Goal: Check status: Check status

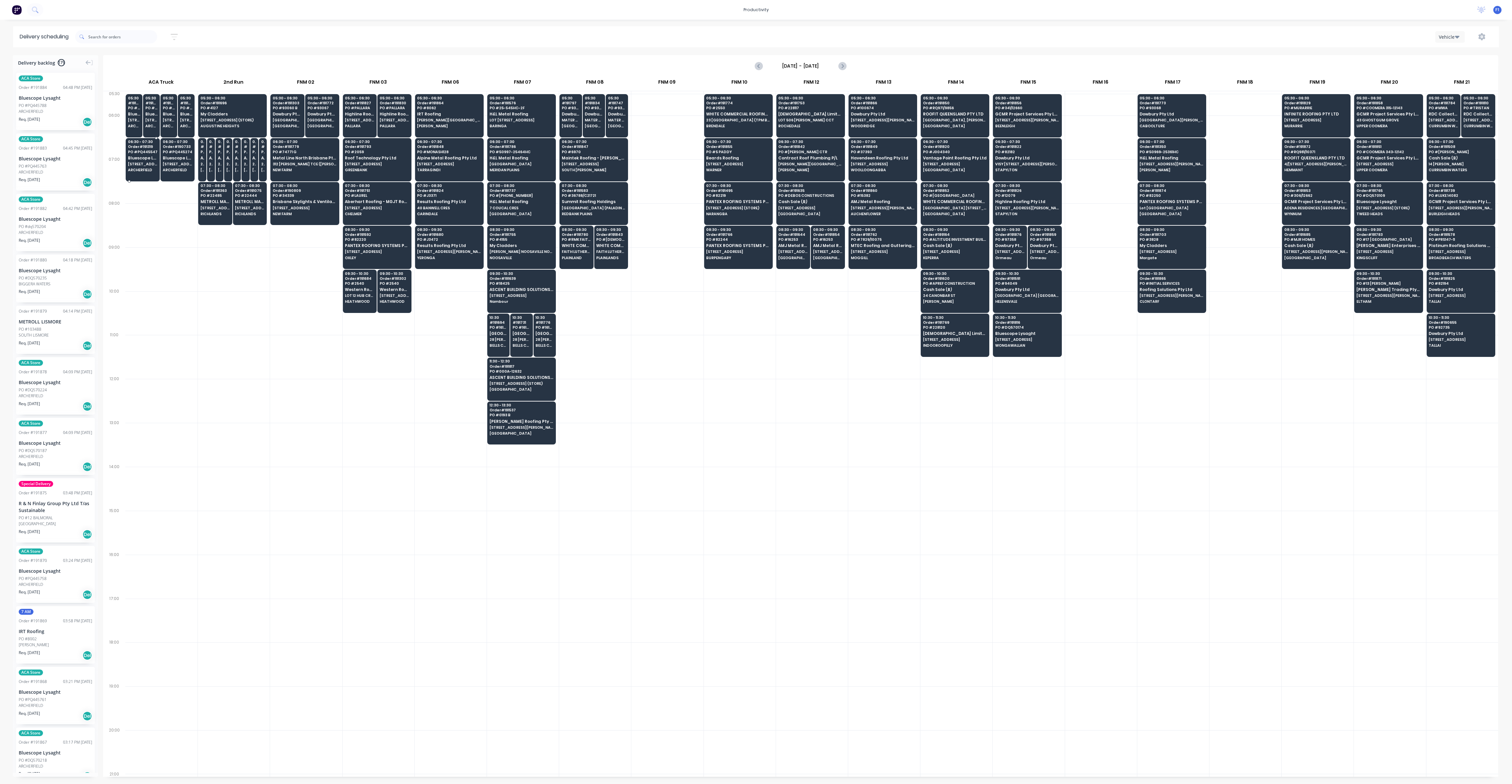
scroll to position [0, 1]
click at [138, 160] on div "06:30 - 07:30 Order # 191319 PO # PQ445547 Bluescope Lysaght 12 PARKVIEW DR ARC…" at bounding box center [143, 156] width 33 height 37
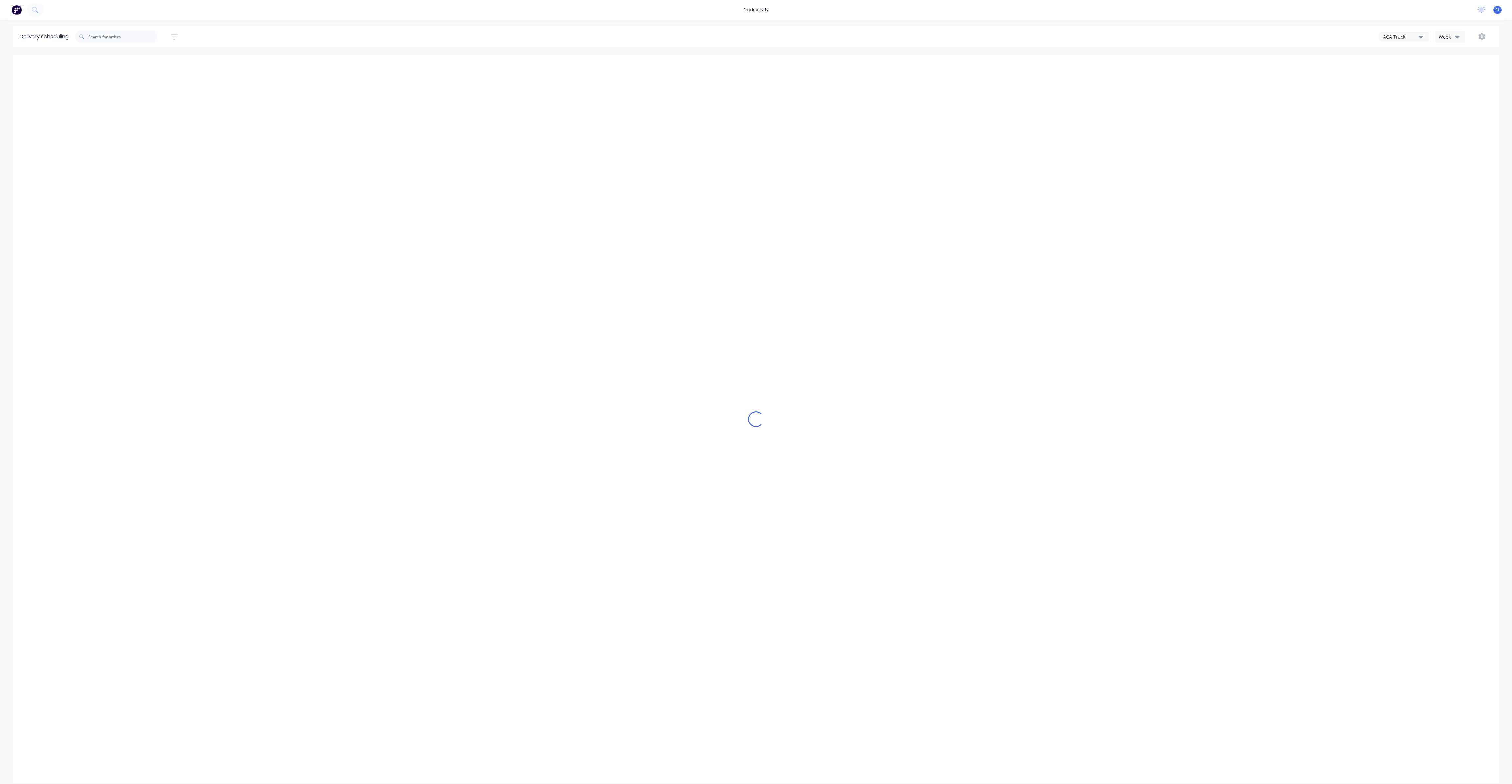
type input "[DATE] - [DATE]"
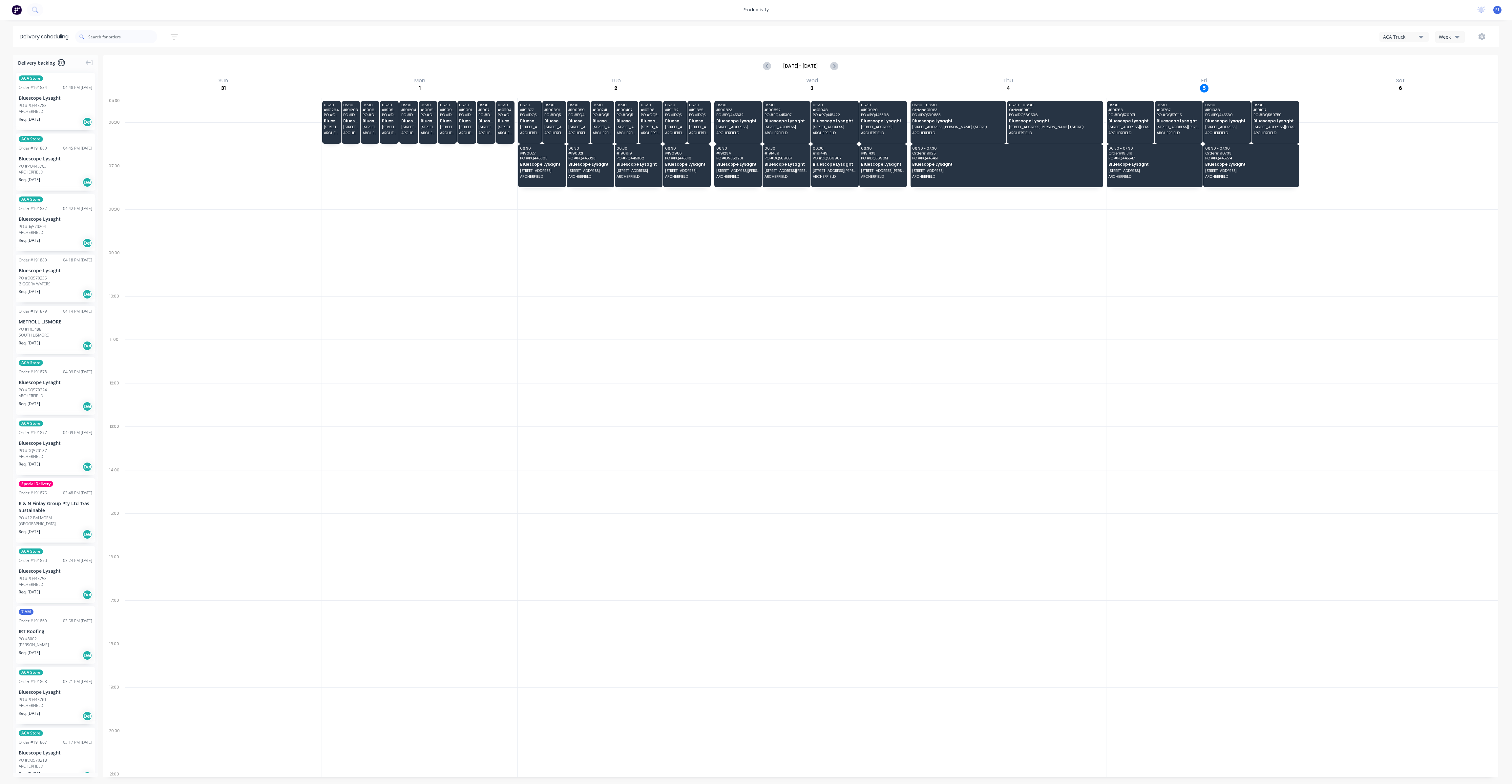
click at [1455, 34] on icon "button" at bounding box center [1457, 36] width 5 height 7
click at [1450, 70] on div "Vehicle" at bounding box center [1468, 67] width 65 height 13
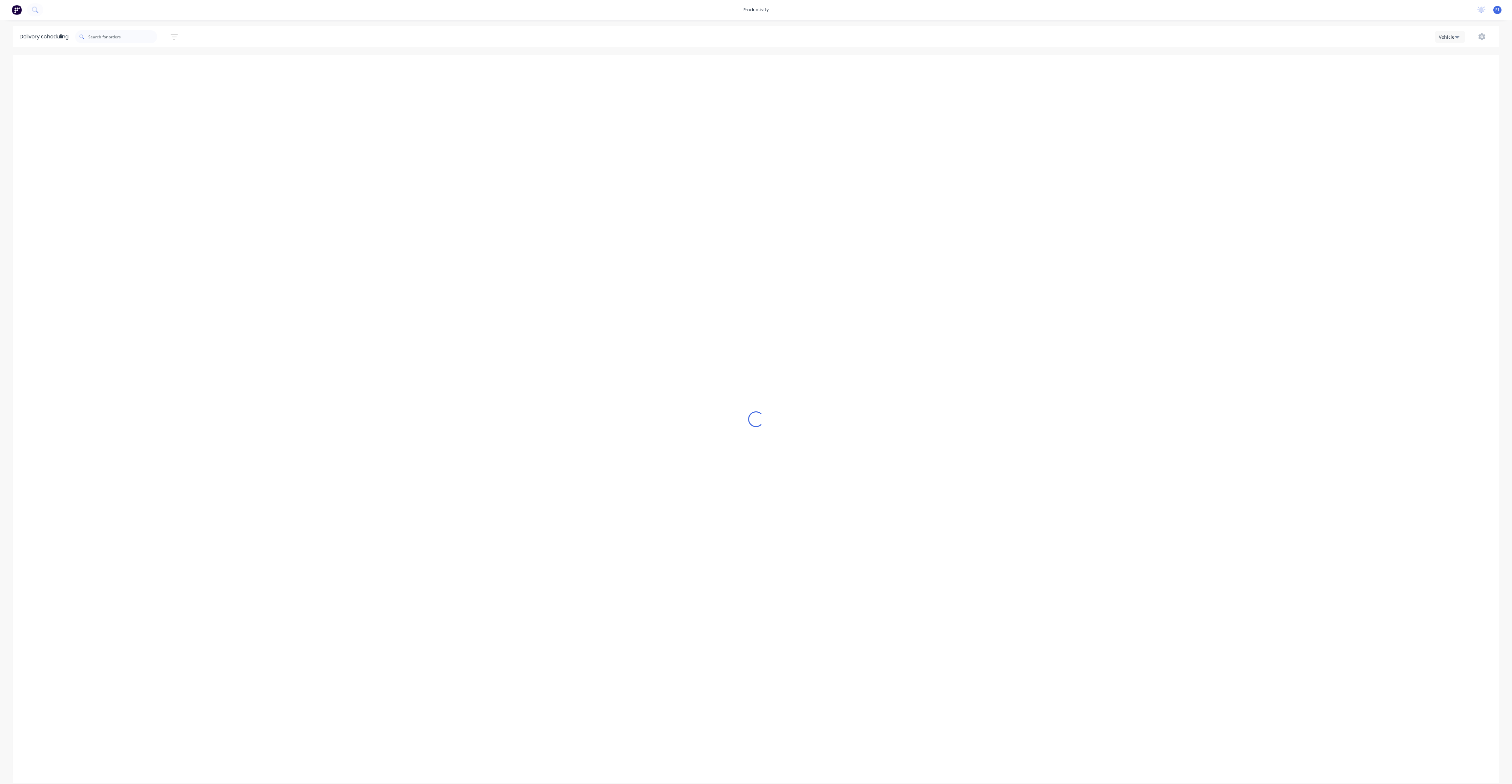
scroll to position [0, 1]
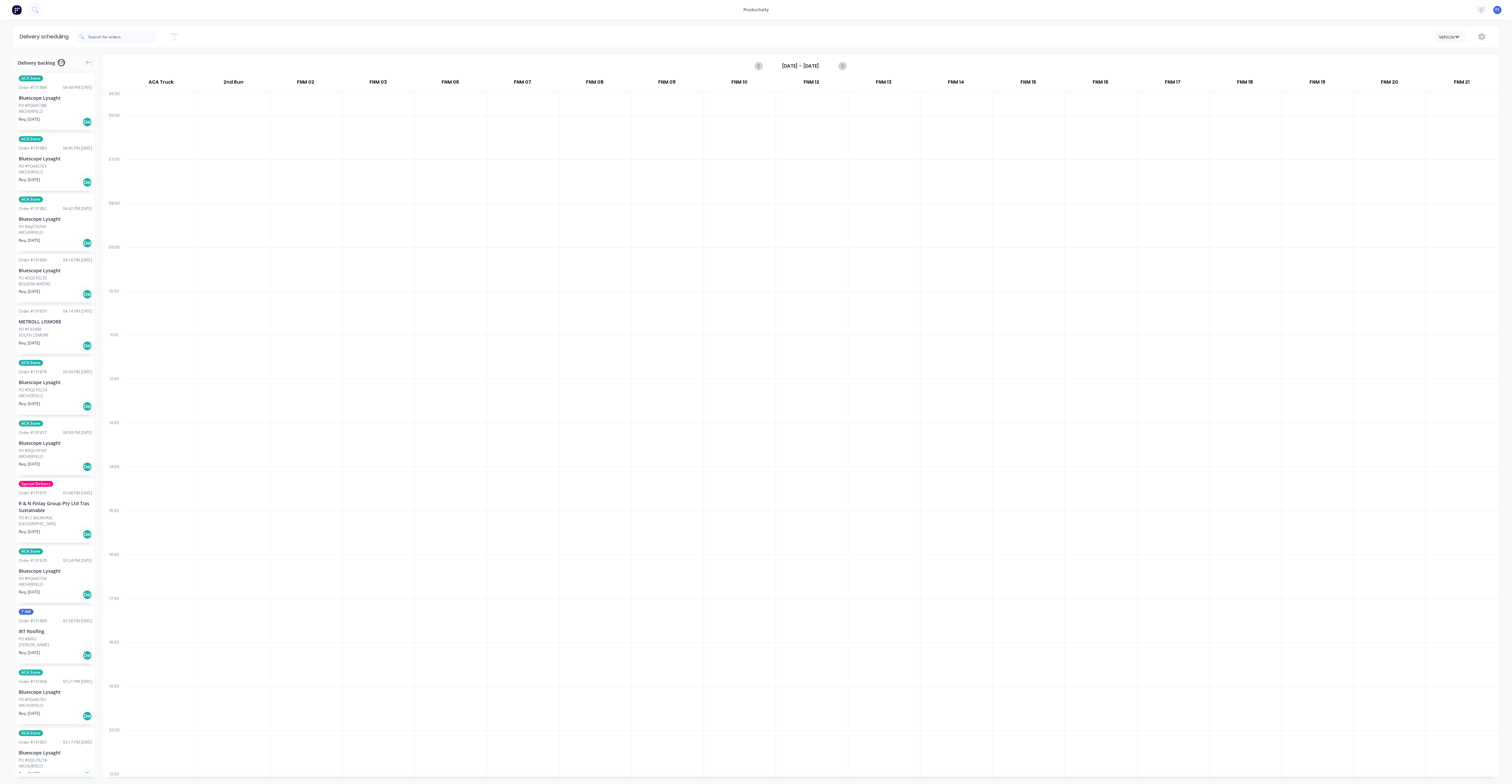
click at [831, 63] on input "[DATE] - [DATE]" at bounding box center [801, 66] width 65 height 10
click at [841, 162] on div "5" at bounding box center [843, 163] width 10 height 10
type input "[DATE] - [DATE]"
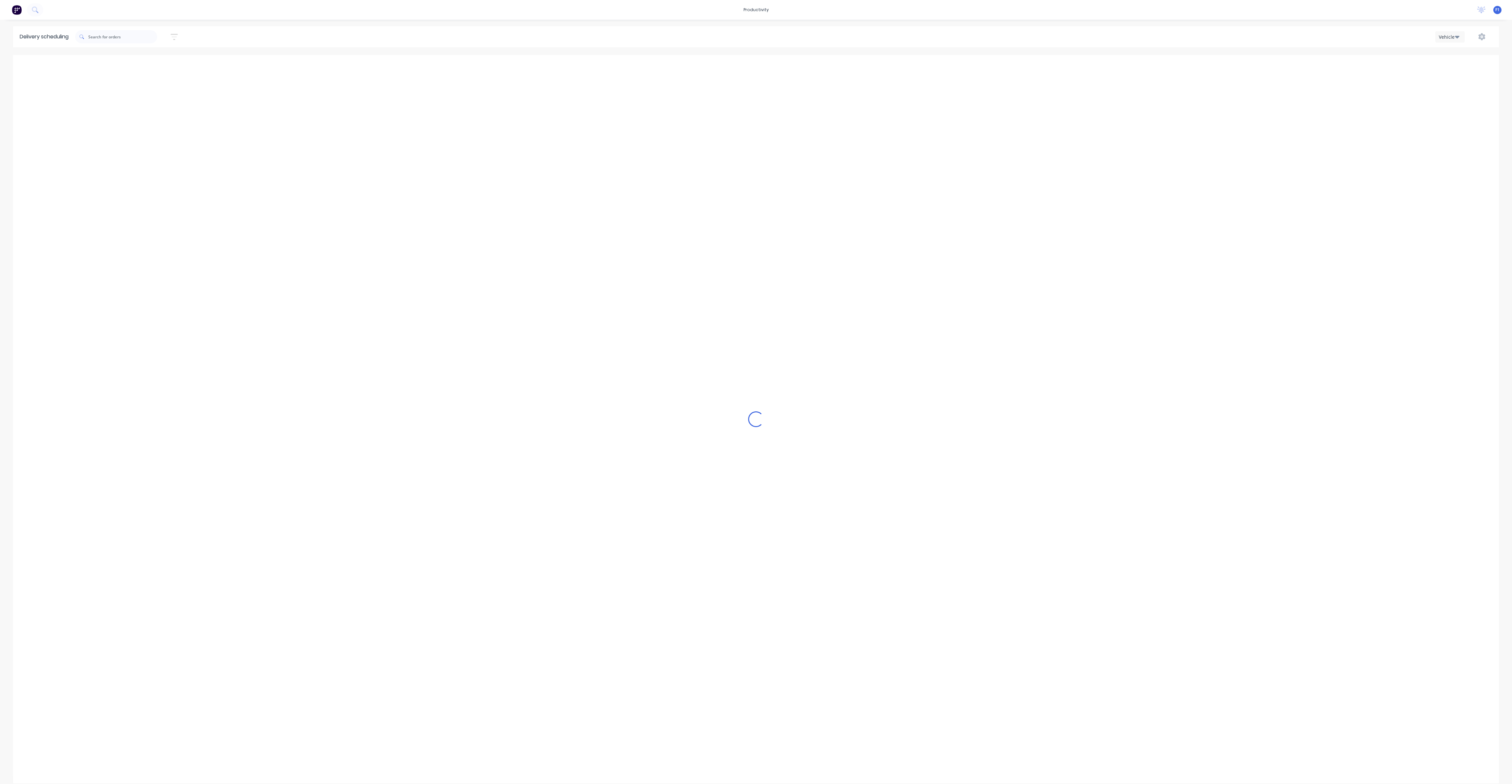
scroll to position [0, 0]
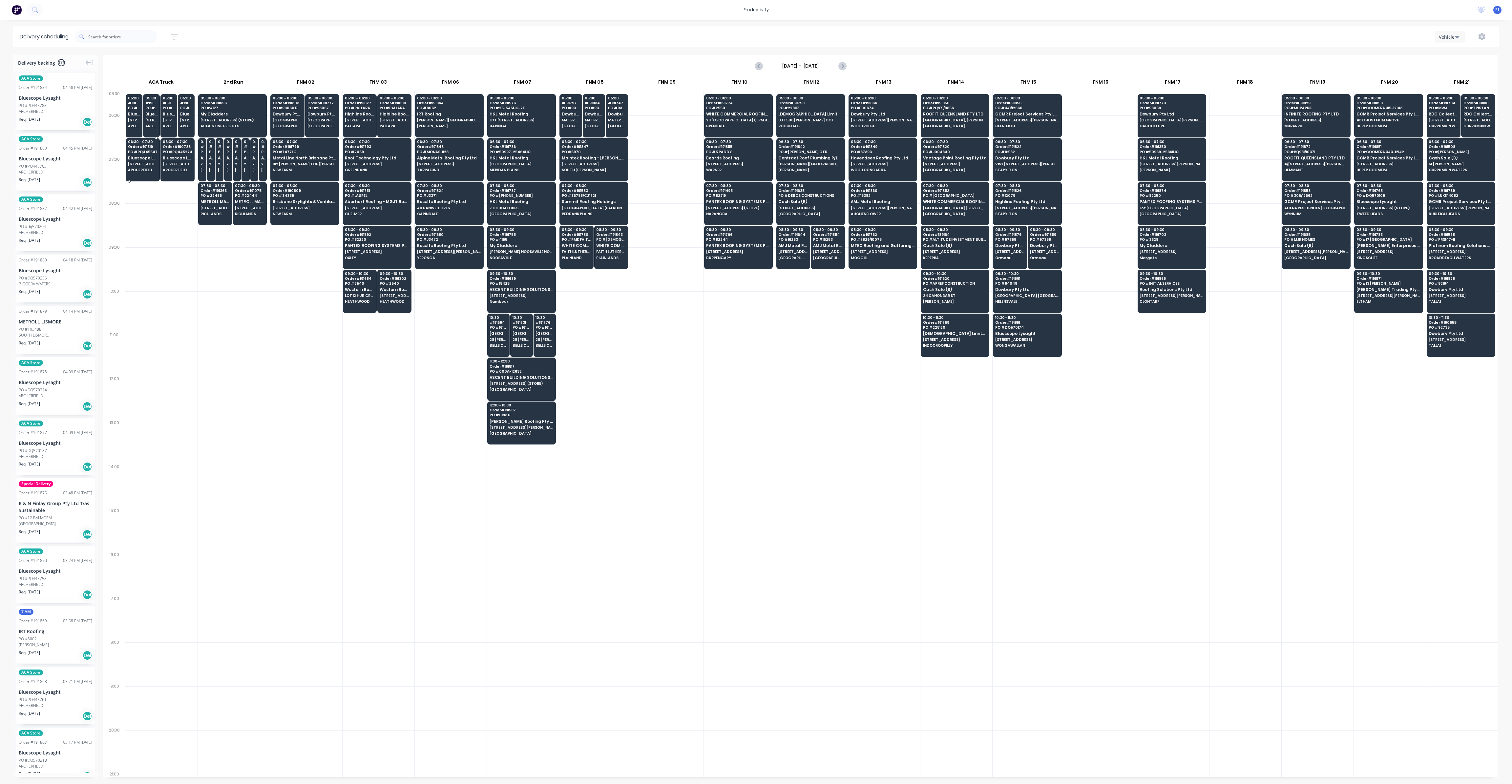
click at [139, 165] on span "[STREET_ADDRESS]" at bounding box center [143, 164] width 29 height 4
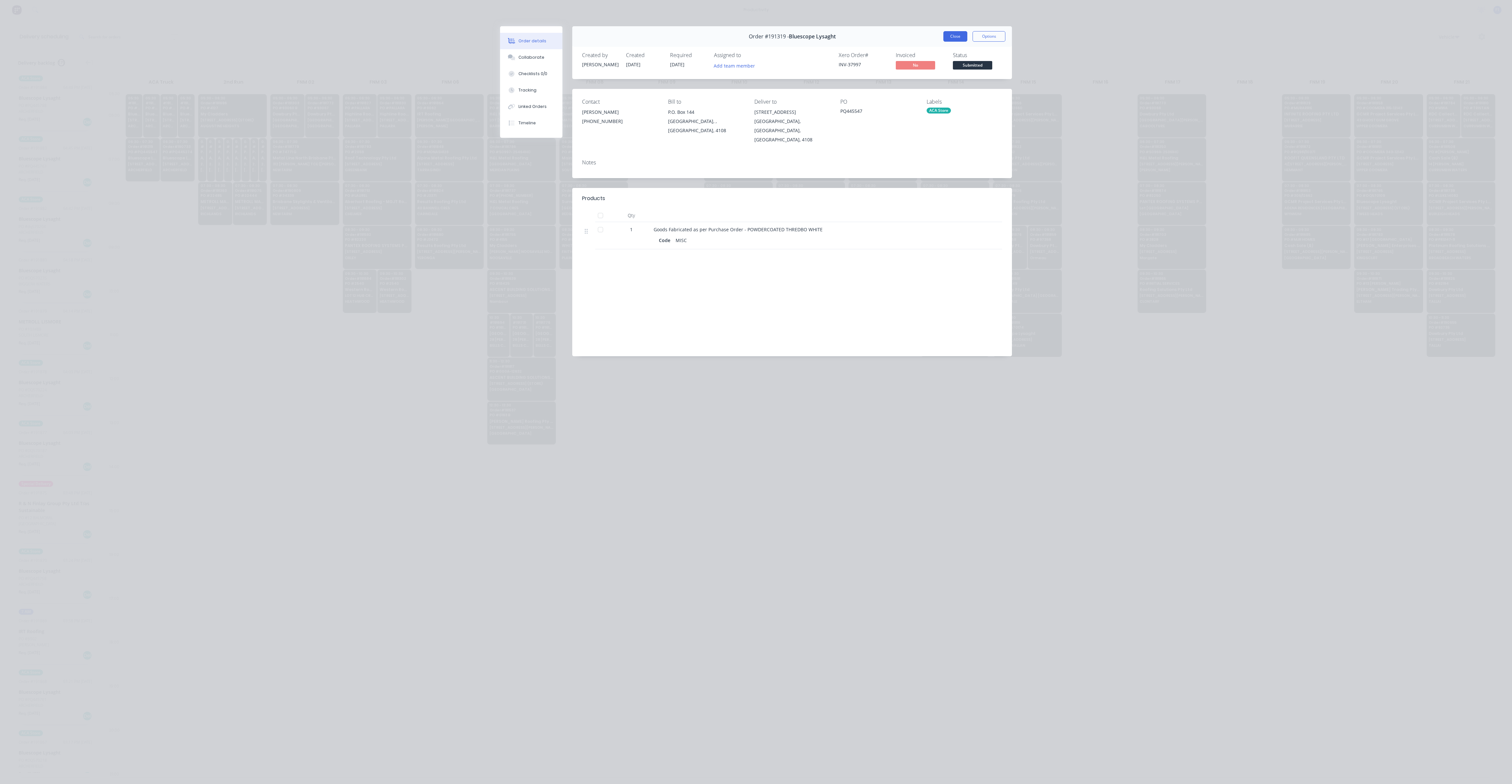
click at [952, 39] on button "Close" at bounding box center [955, 36] width 24 height 11
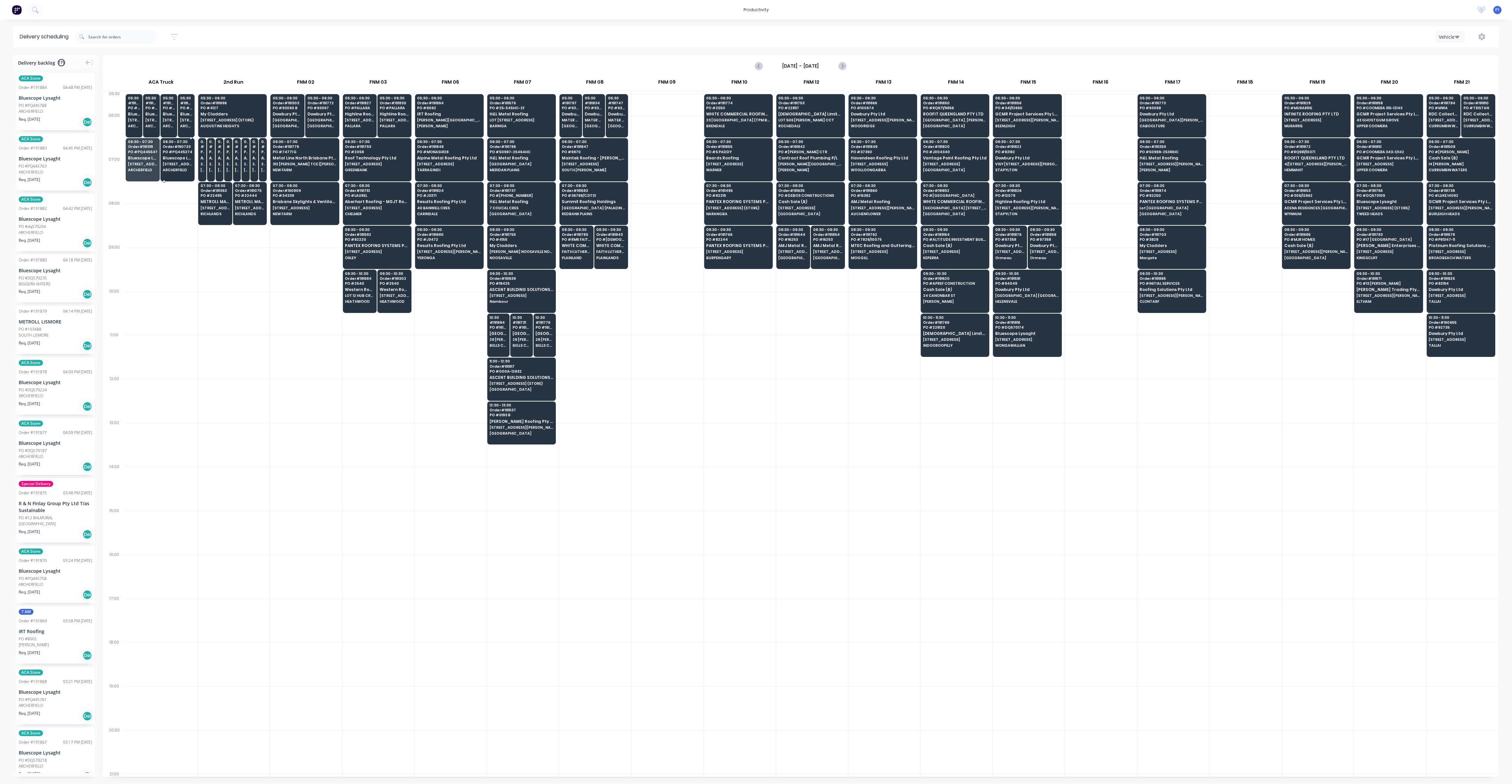
click at [174, 165] on span "[STREET_ADDRESS]" at bounding box center [177, 164] width 29 height 4
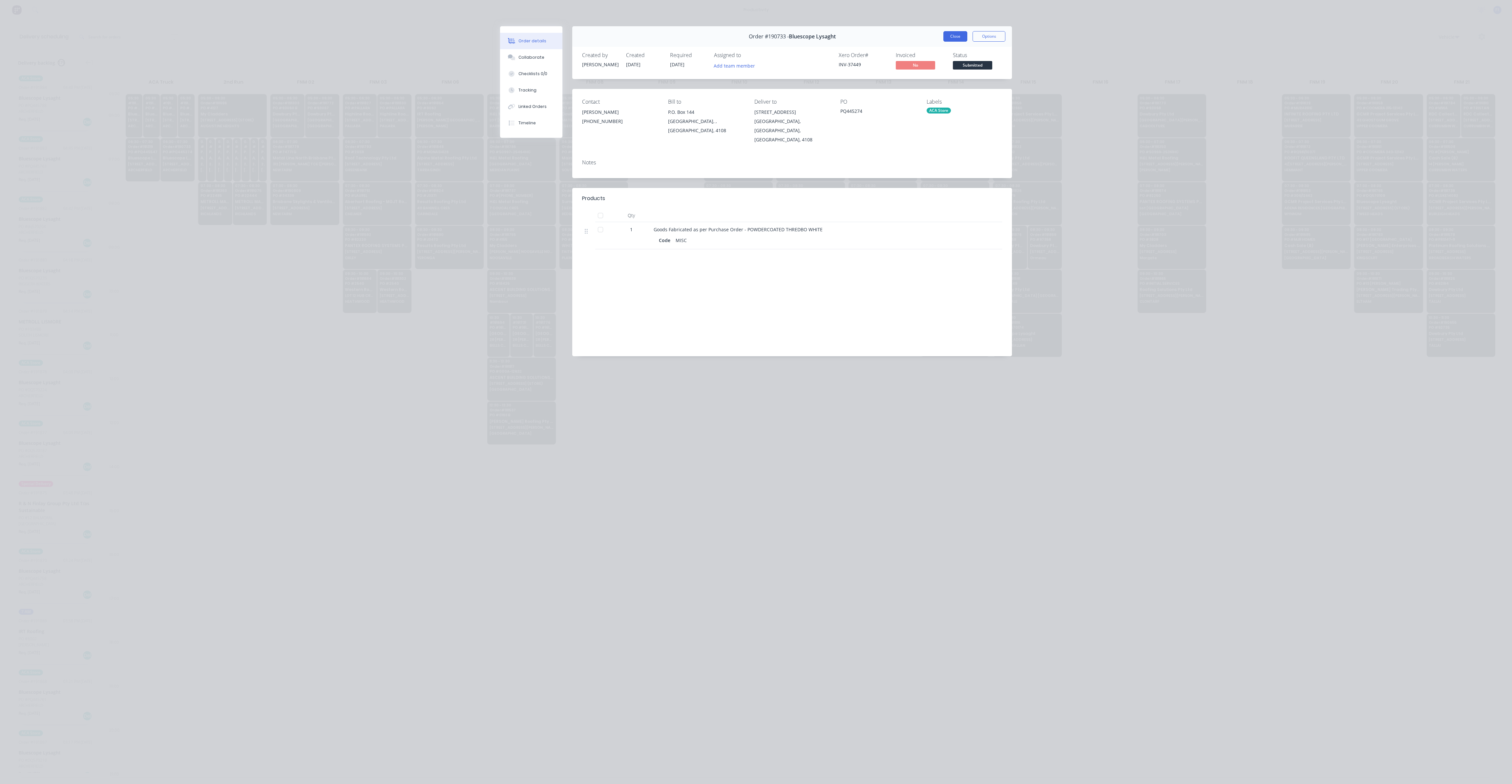
click at [958, 38] on button "Close" at bounding box center [955, 36] width 24 height 11
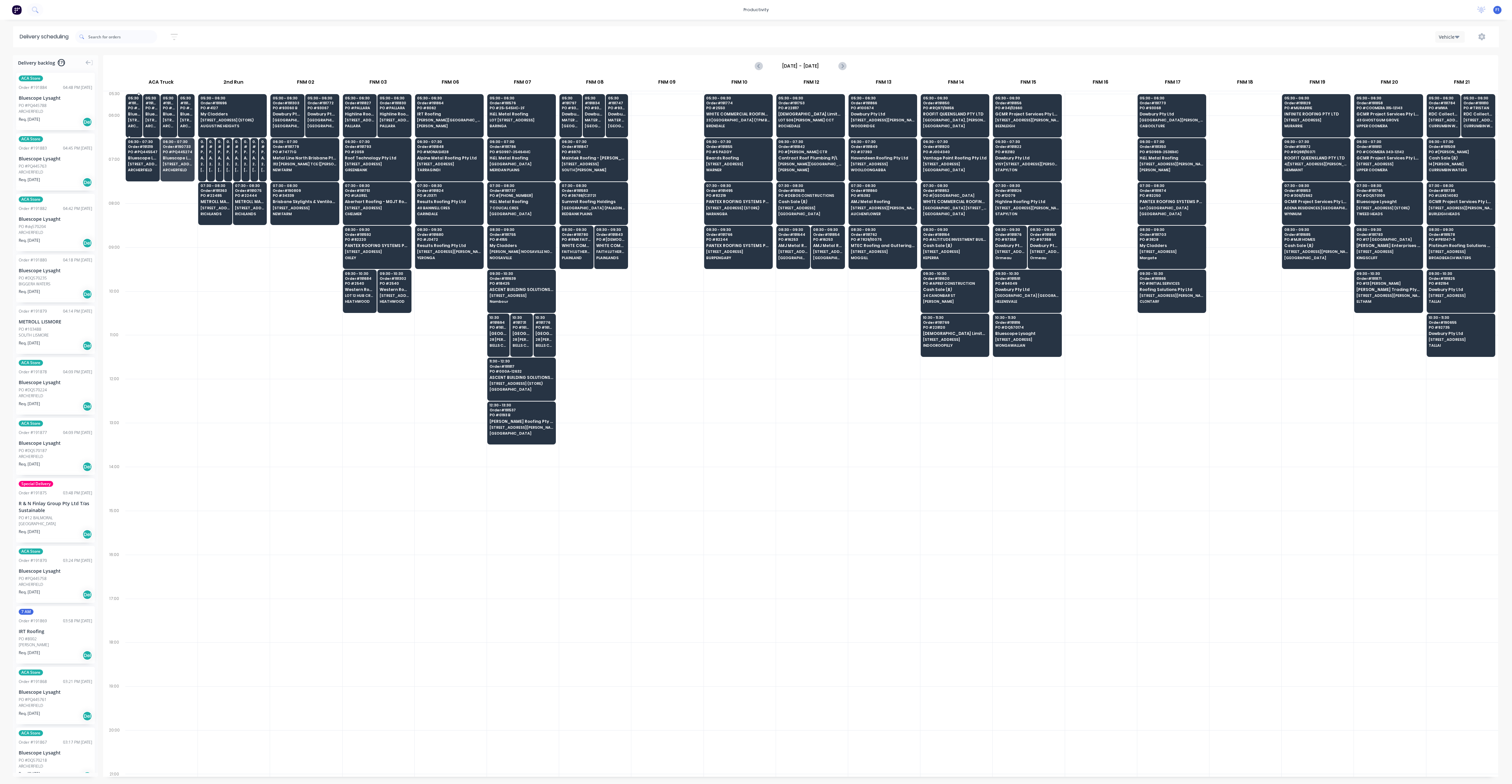
click at [135, 121] on span "[STREET_ADDRESS][PERSON_NAME] (STORE)" at bounding box center [134, 120] width 12 height 4
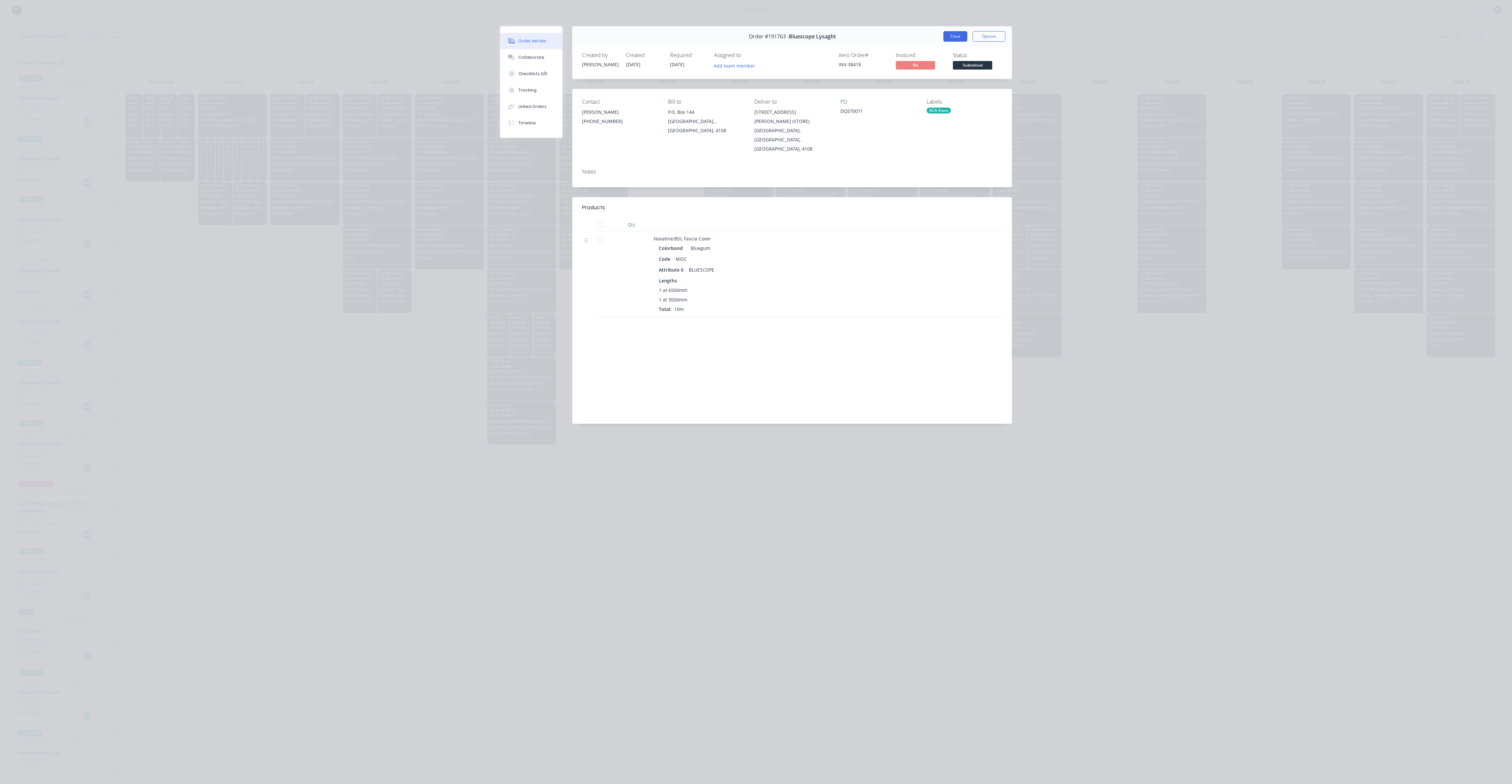
click at [964, 35] on button "Close" at bounding box center [955, 36] width 24 height 11
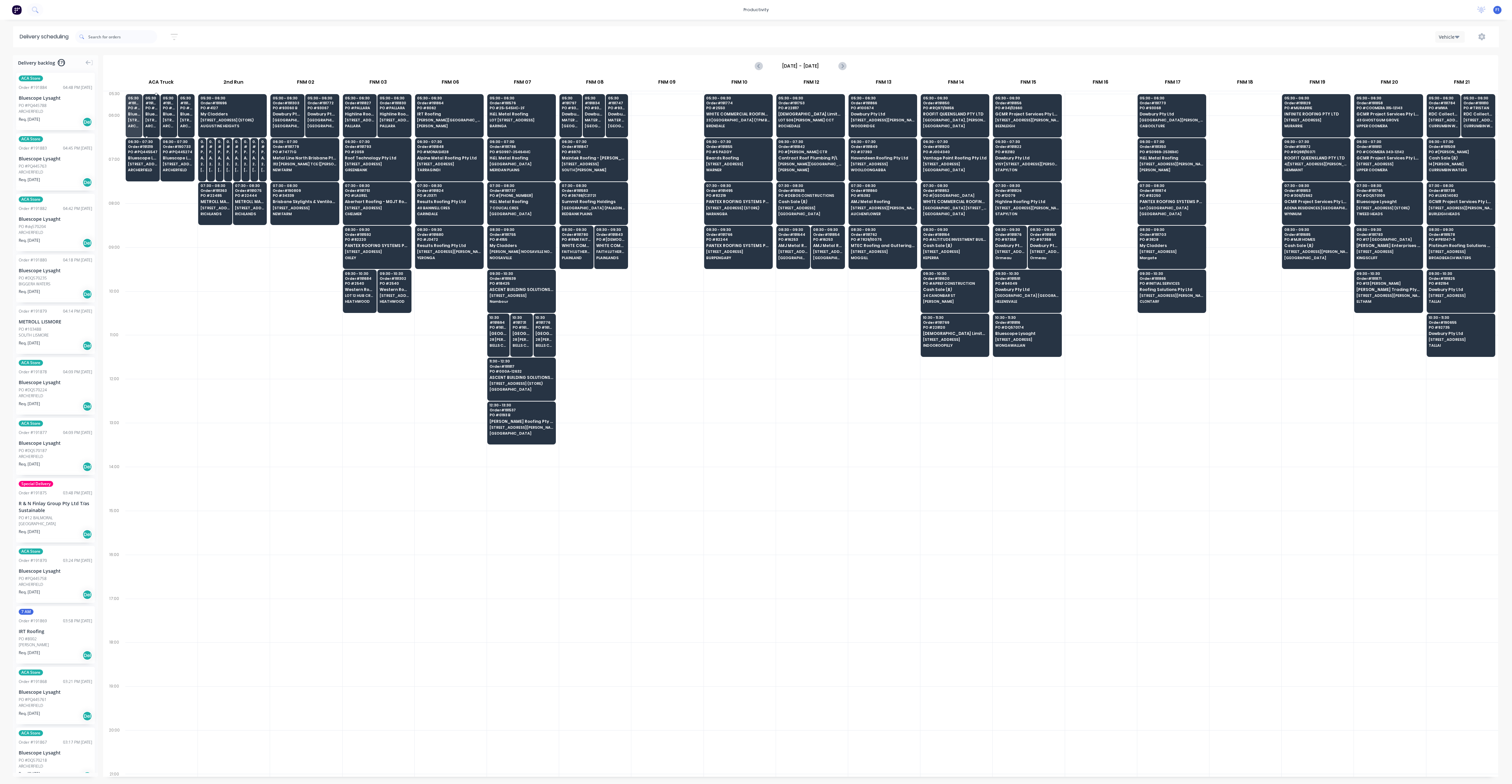
click at [154, 125] on span "ARCHERFIELD" at bounding box center [151, 126] width 12 height 4
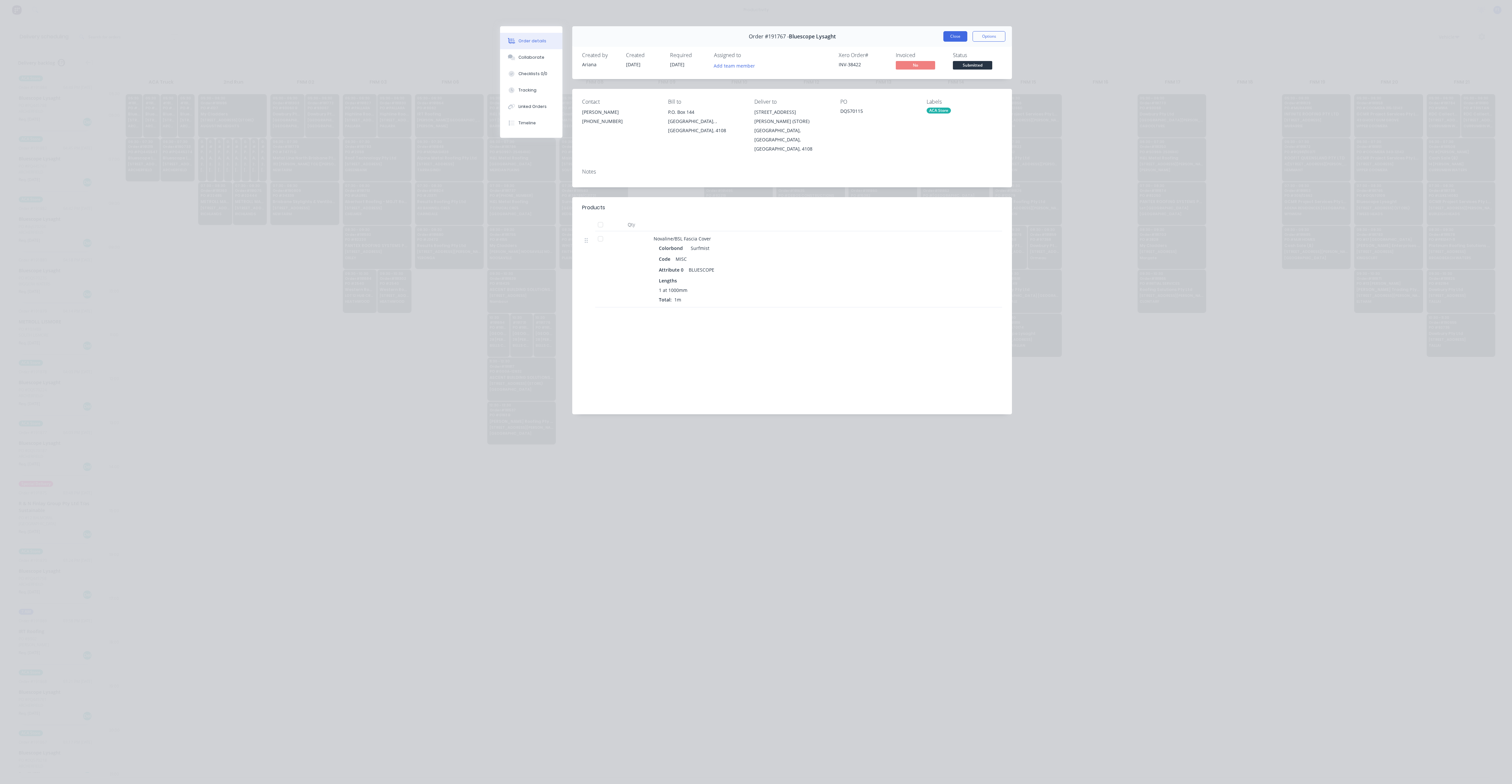
click at [961, 36] on button "Close" at bounding box center [955, 36] width 24 height 11
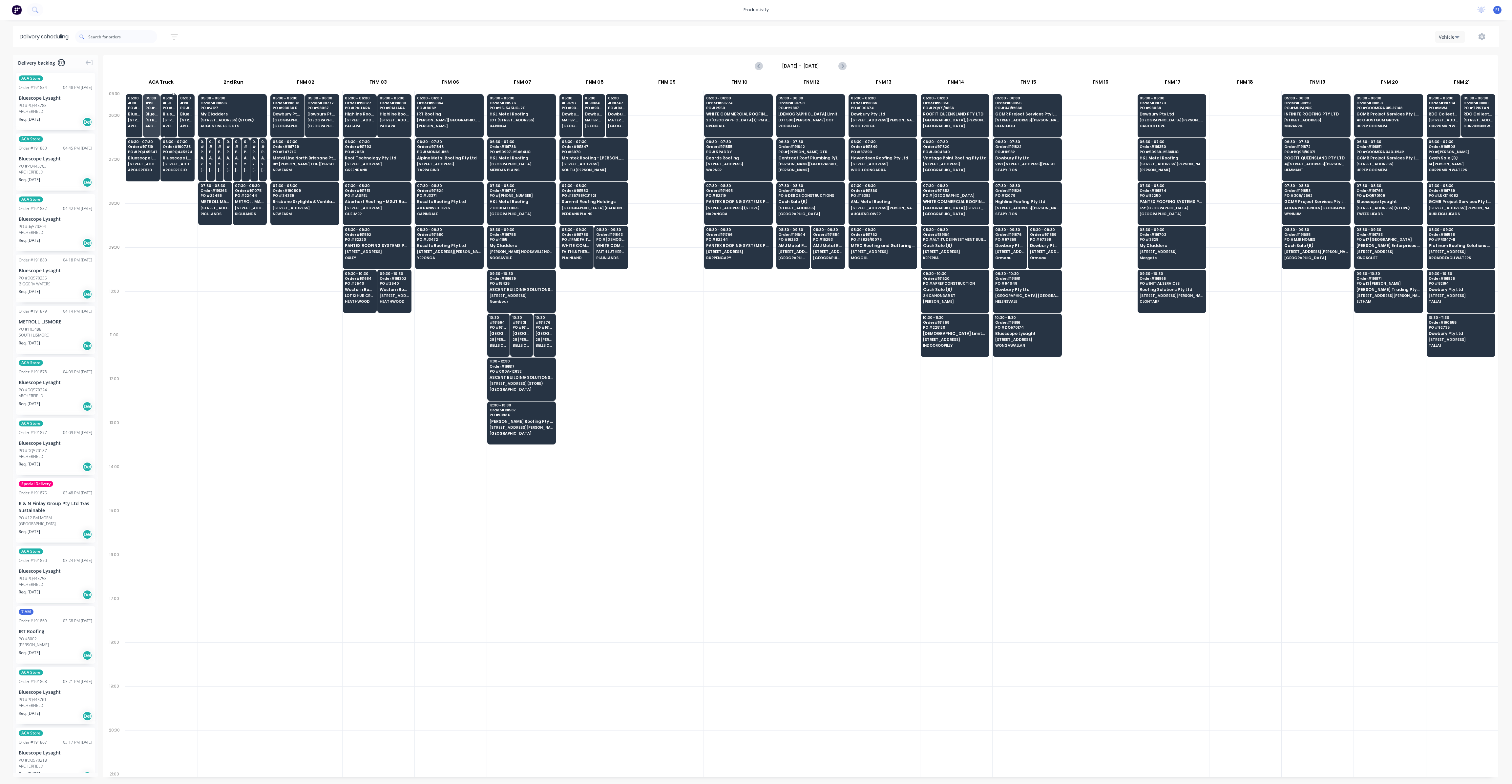
click at [174, 124] on div "05:30 # 191338 PO # PQ445560 Bluescope Lysaght [STREET_ADDRESS]" at bounding box center [168, 112] width 16 height 37
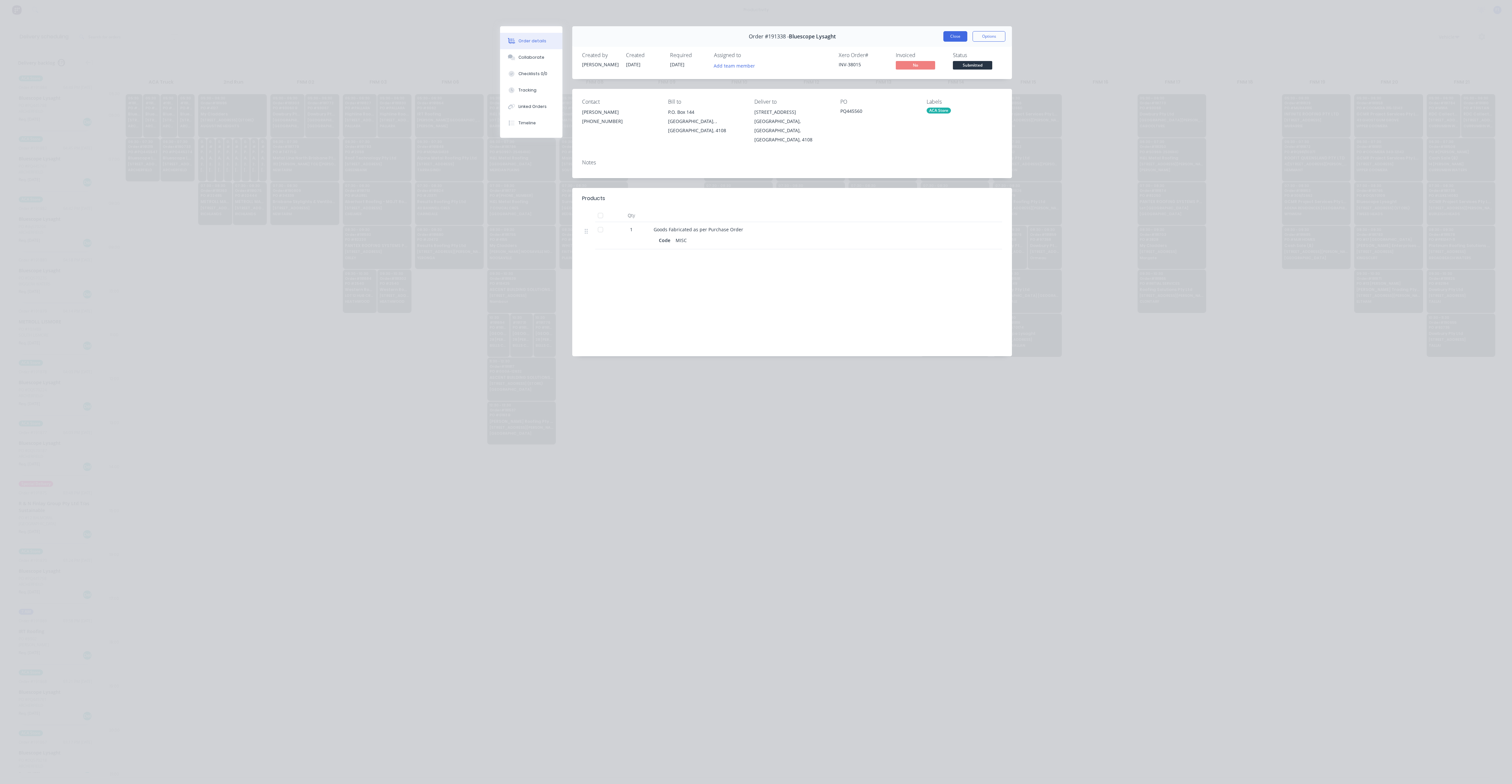
click at [957, 36] on button "Close" at bounding box center [955, 36] width 24 height 11
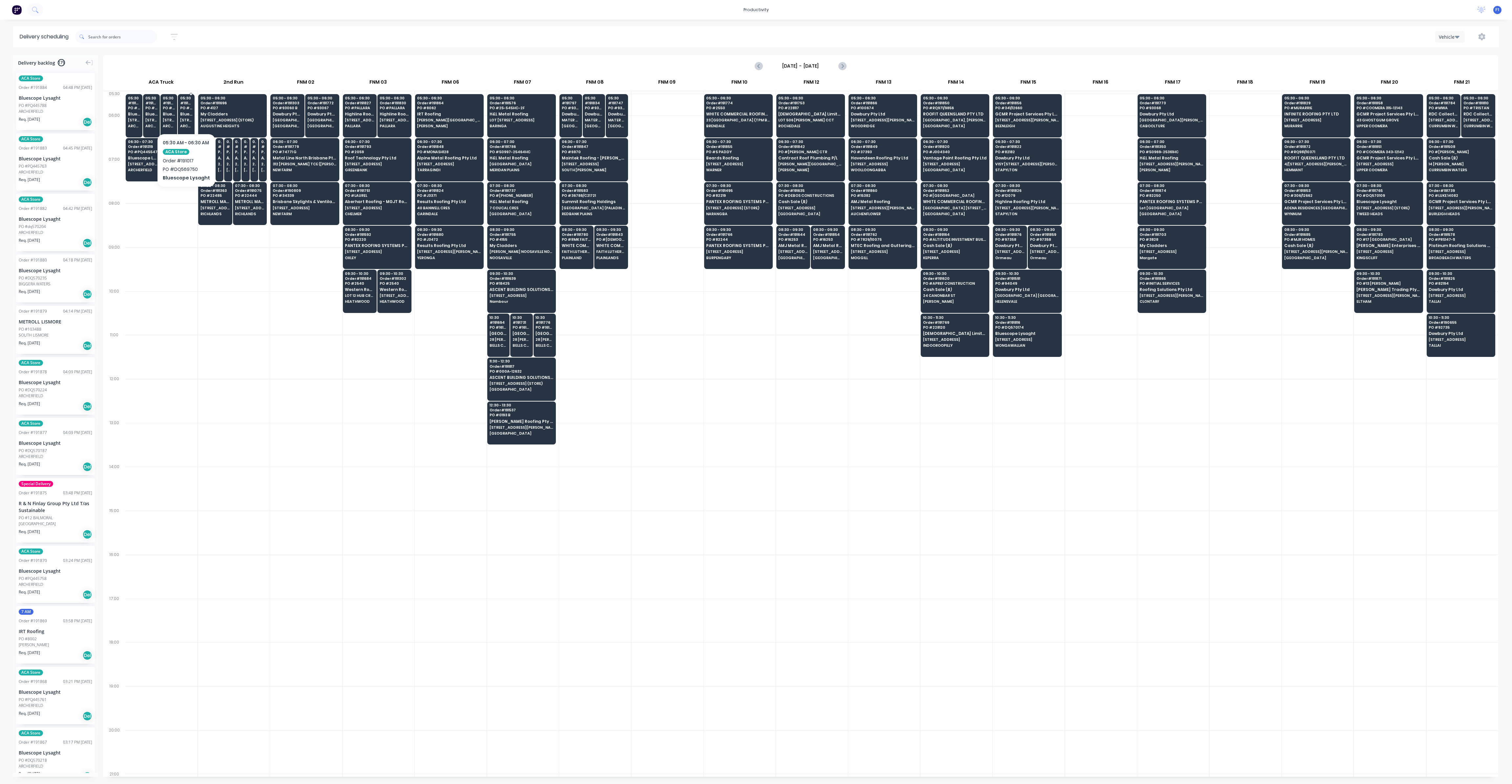
click at [187, 113] on span "Bluescope Lysaght" at bounding box center [186, 114] width 12 height 4
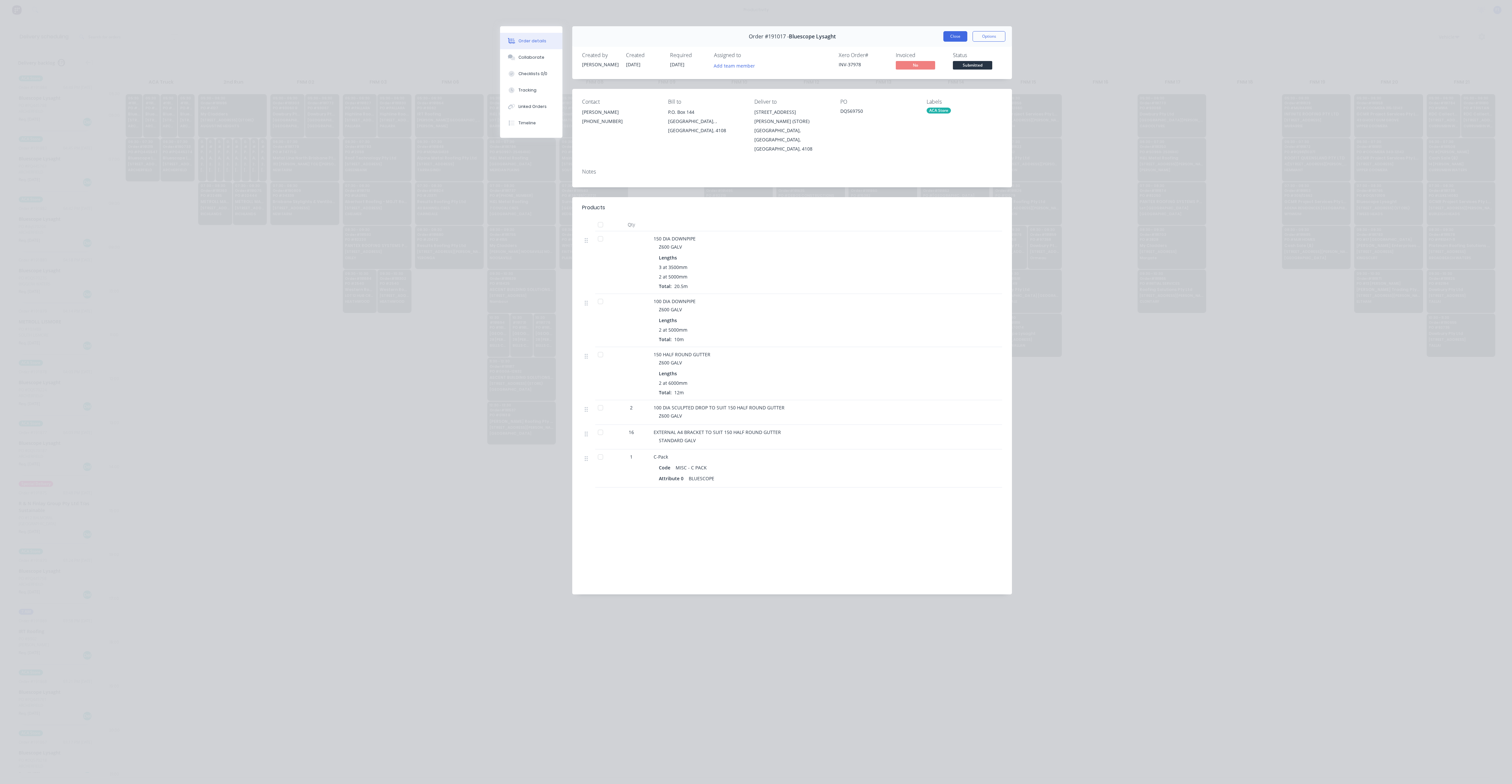
click at [952, 38] on button "Close" at bounding box center [955, 36] width 24 height 11
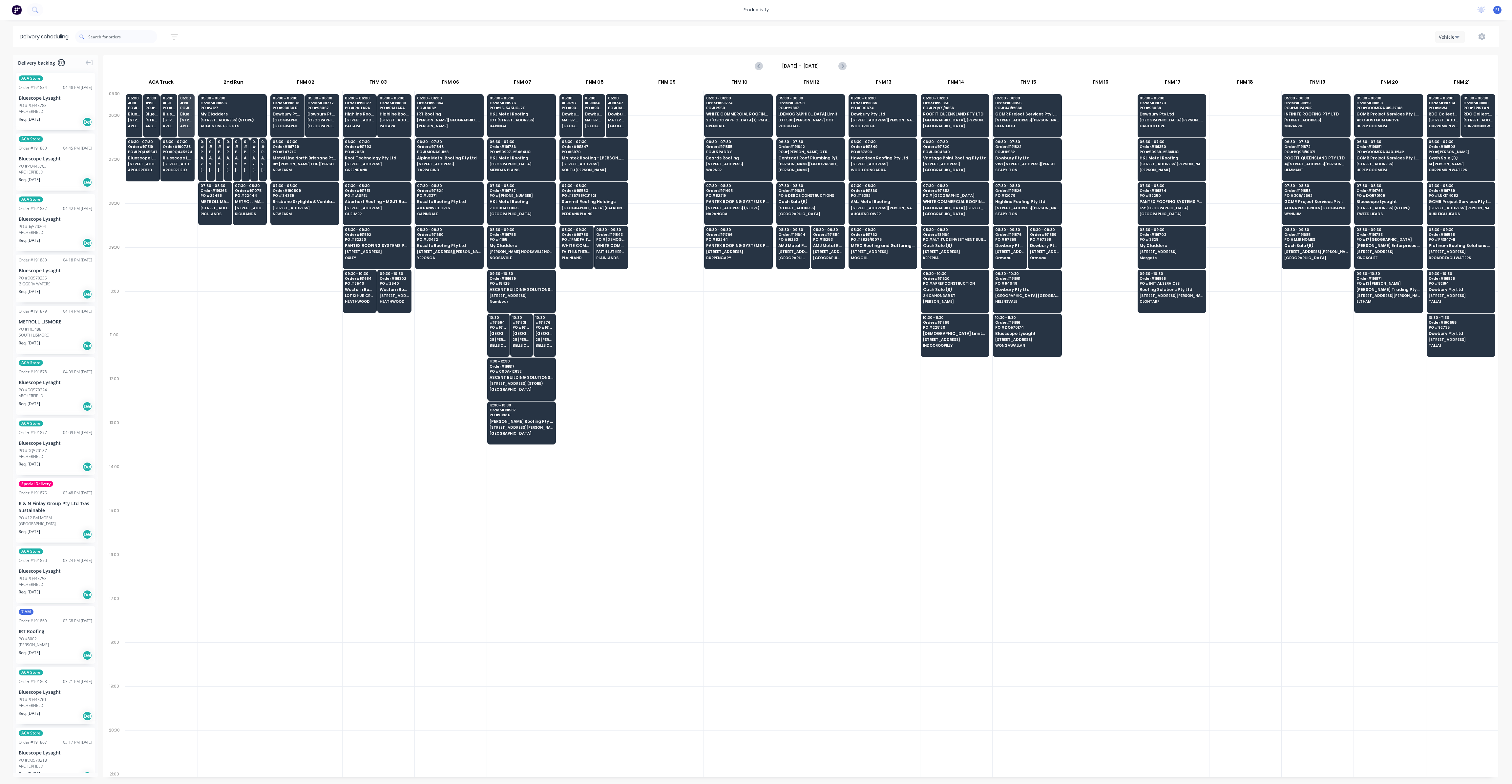
click at [519, 518] on div at bounding box center [523, 532] width 72 height 44
